Goal: Task Accomplishment & Management: Use online tool/utility

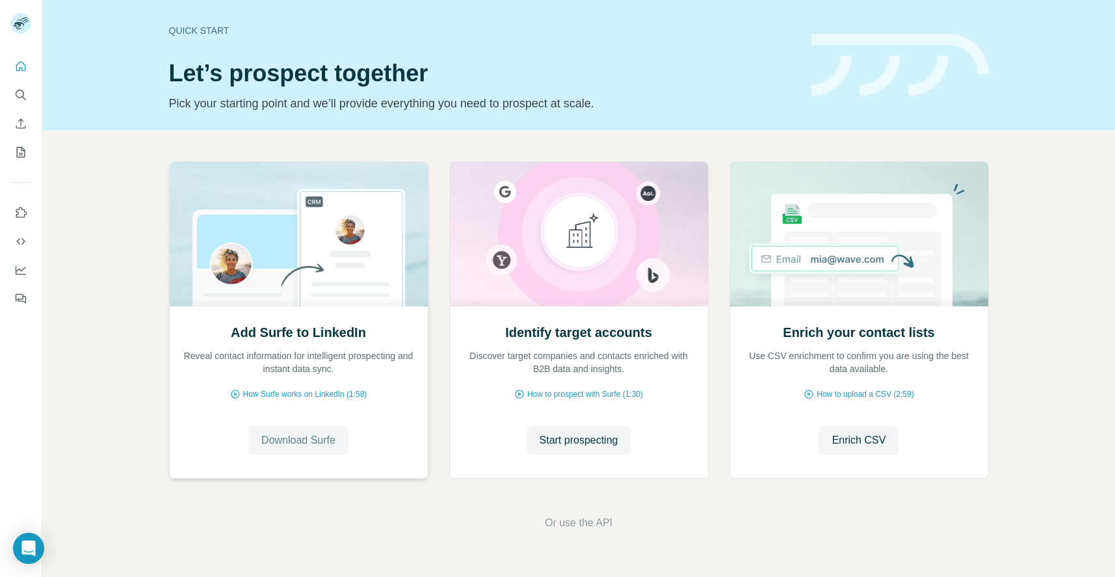
click at [291, 447] on span "Download Surfe" at bounding box center [298, 440] width 74 height 16
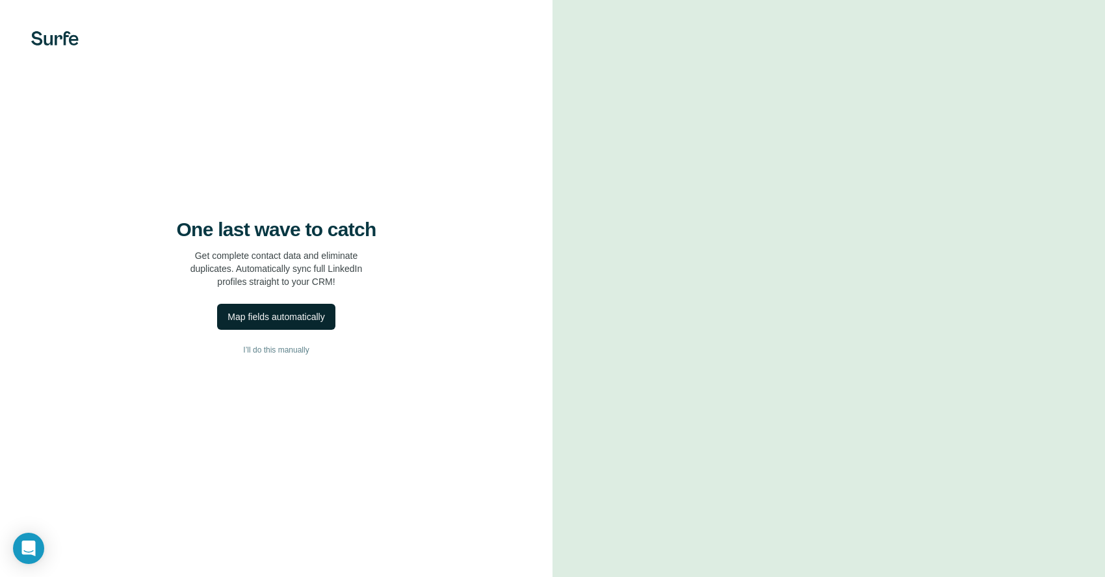
click at [268, 318] on div "Map fields automatically" at bounding box center [276, 316] width 97 height 13
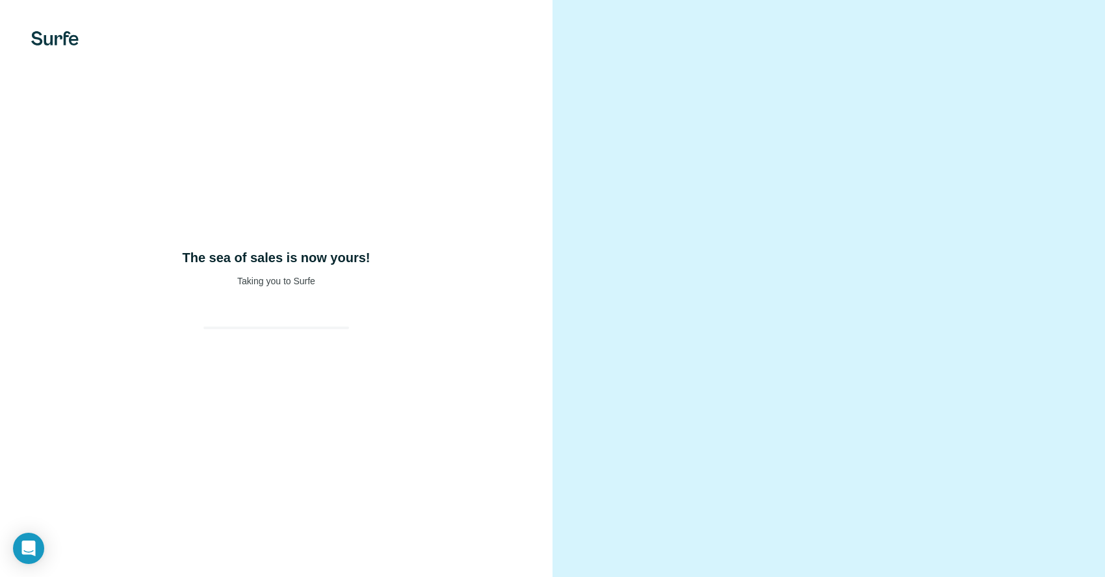
click at [464, 405] on div "The sea of sales is now yours! Taking you to Surfe" at bounding box center [276, 288] width 553 height 577
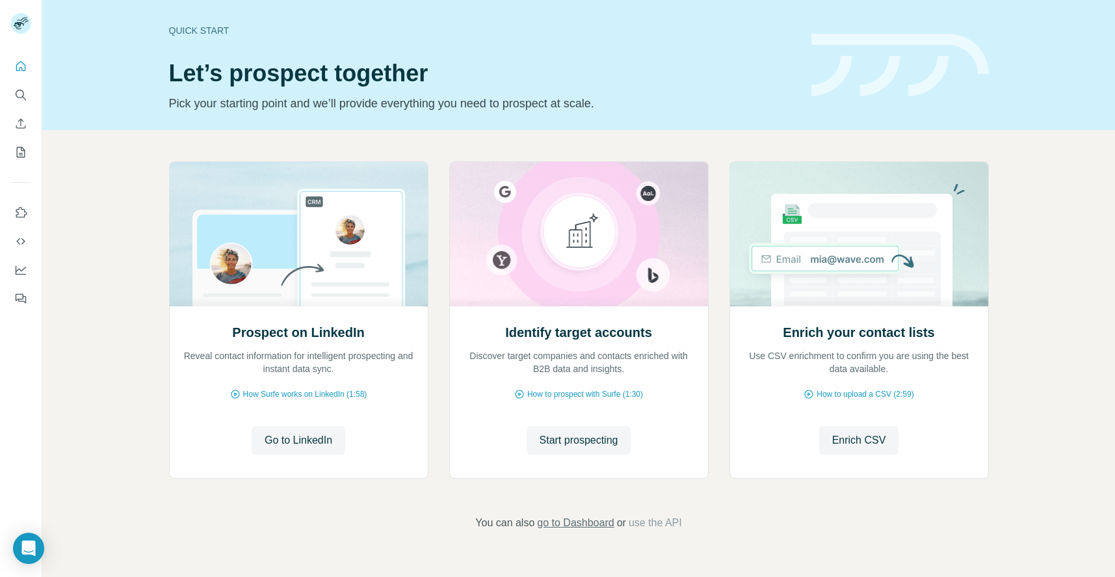
click at [591, 527] on span "go to Dashboard" at bounding box center [575, 523] width 77 height 16
click at [276, 432] on span "Go to LinkedIn" at bounding box center [299, 440] width 68 height 16
